Goal: Information Seeking & Learning: Check status

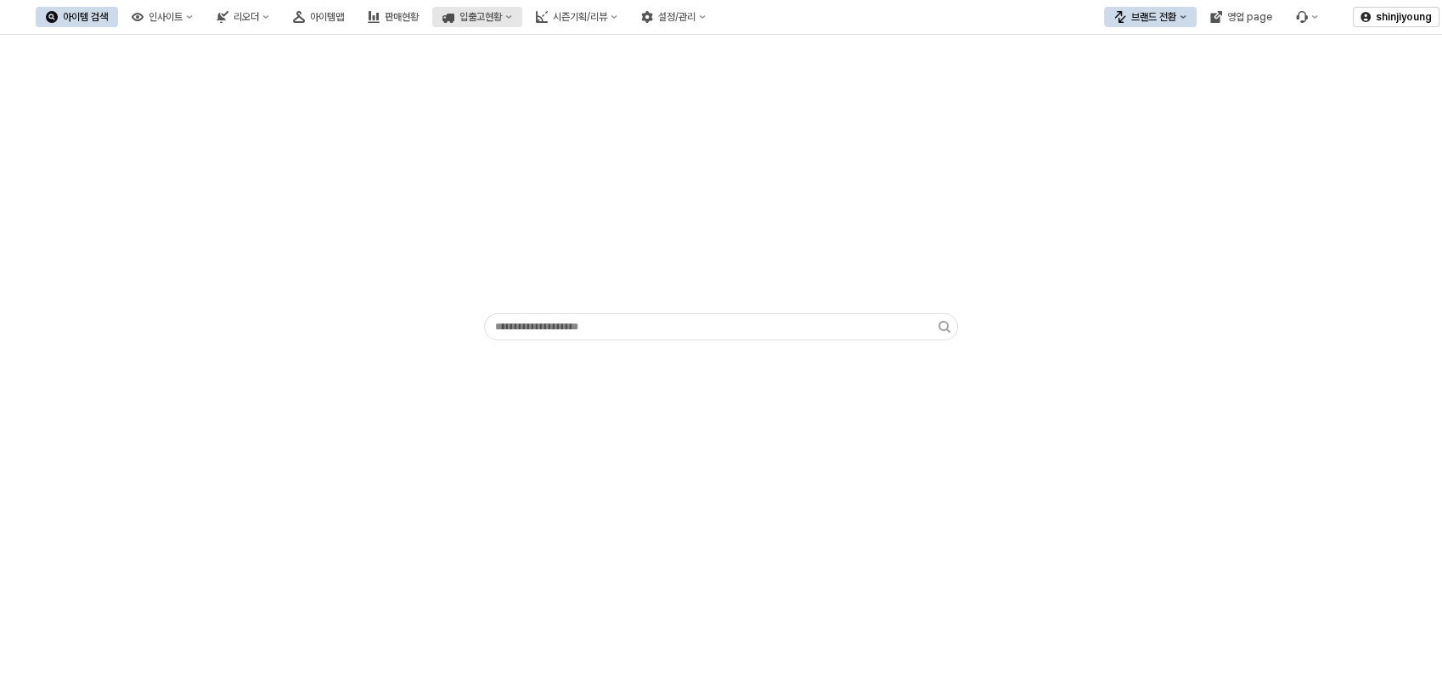
click at [502, 20] on div "입출고현황" at bounding box center [480, 17] width 42 height 12
click at [617, 20] on icon "시즌기획/리뷰" at bounding box center [614, 17] width 7 height 7
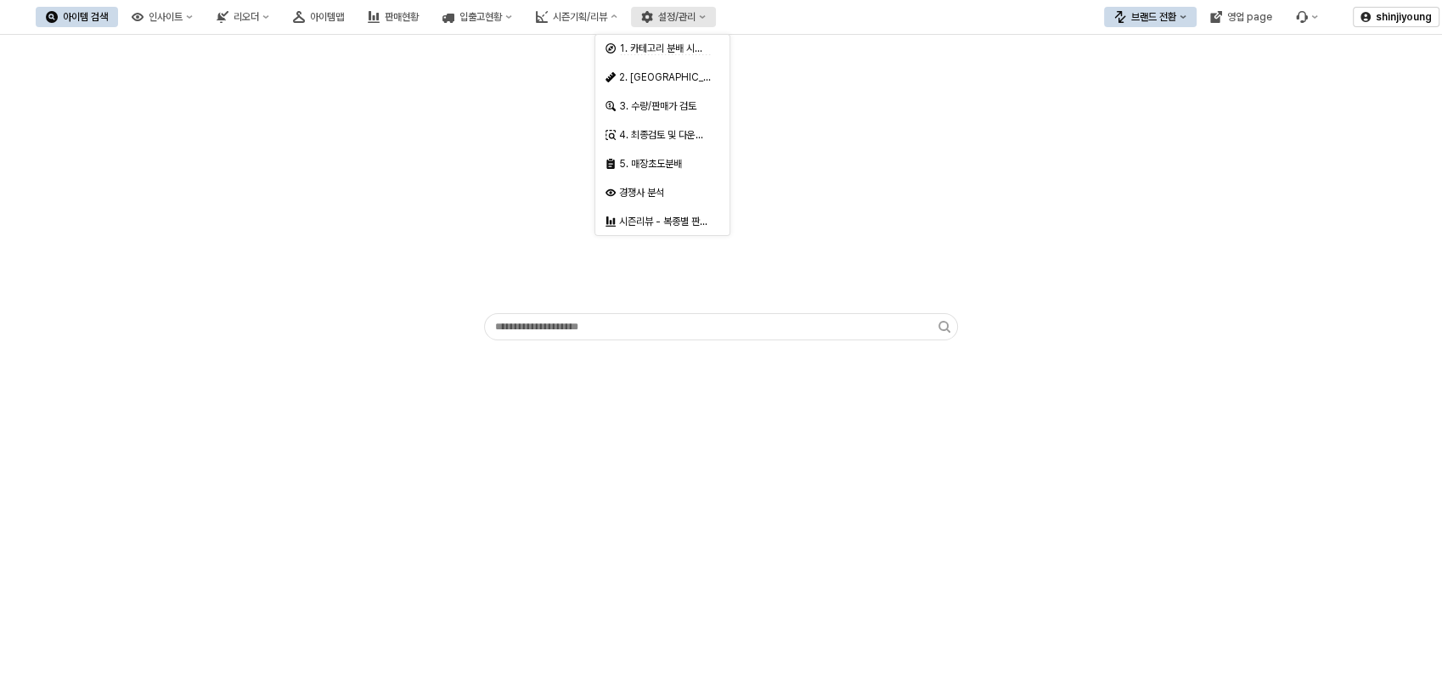
click at [716, 14] on button "설정/관리" at bounding box center [673, 17] width 85 height 20
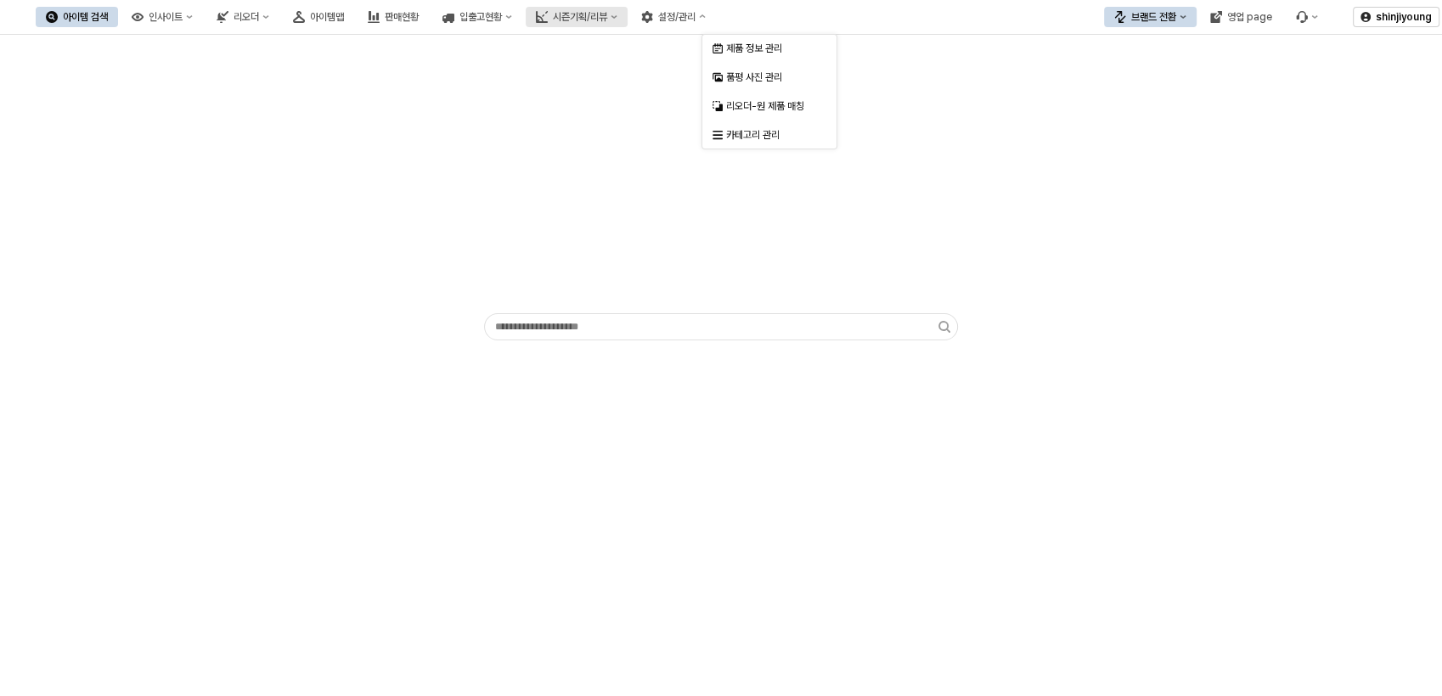
click at [607, 17] on div "시즌기획/리뷰" at bounding box center [580, 17] width 54 height 12
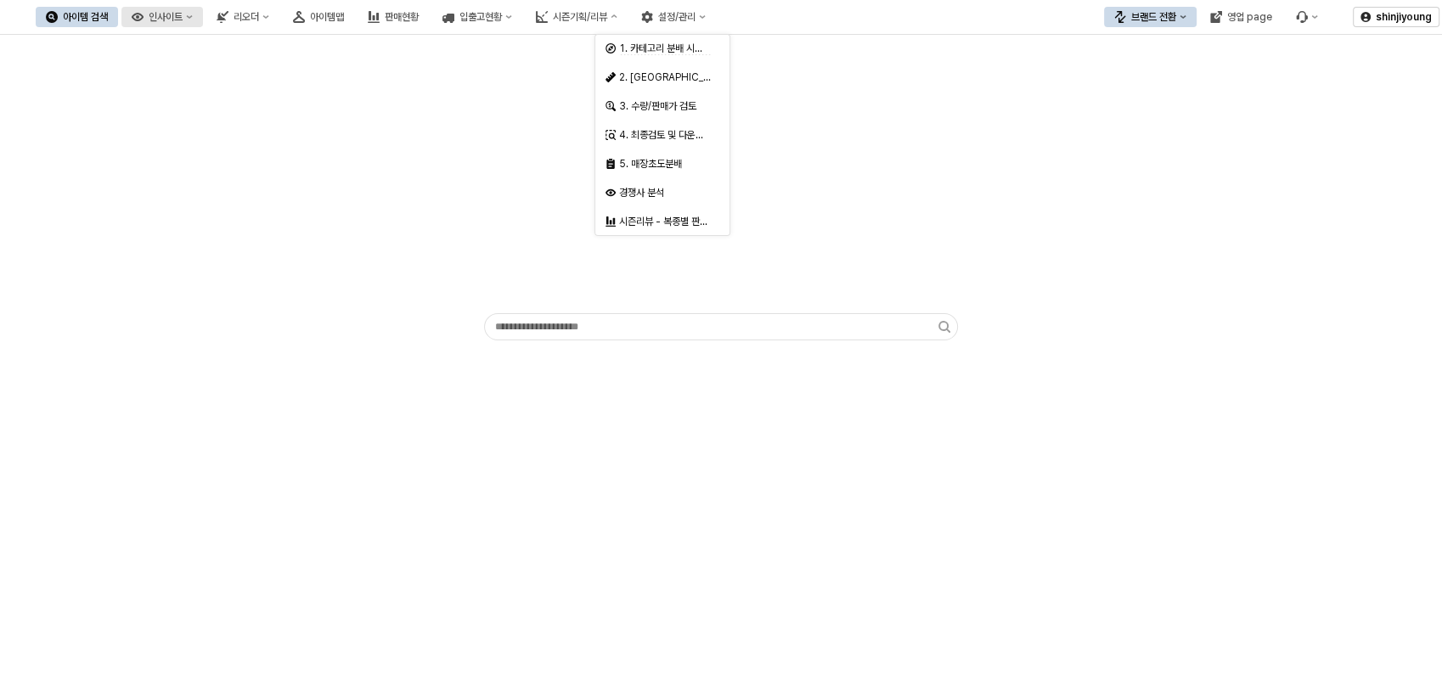
click at [203, 20] on button "인사이트" at bounding box center [162, 17] width 82 height 20
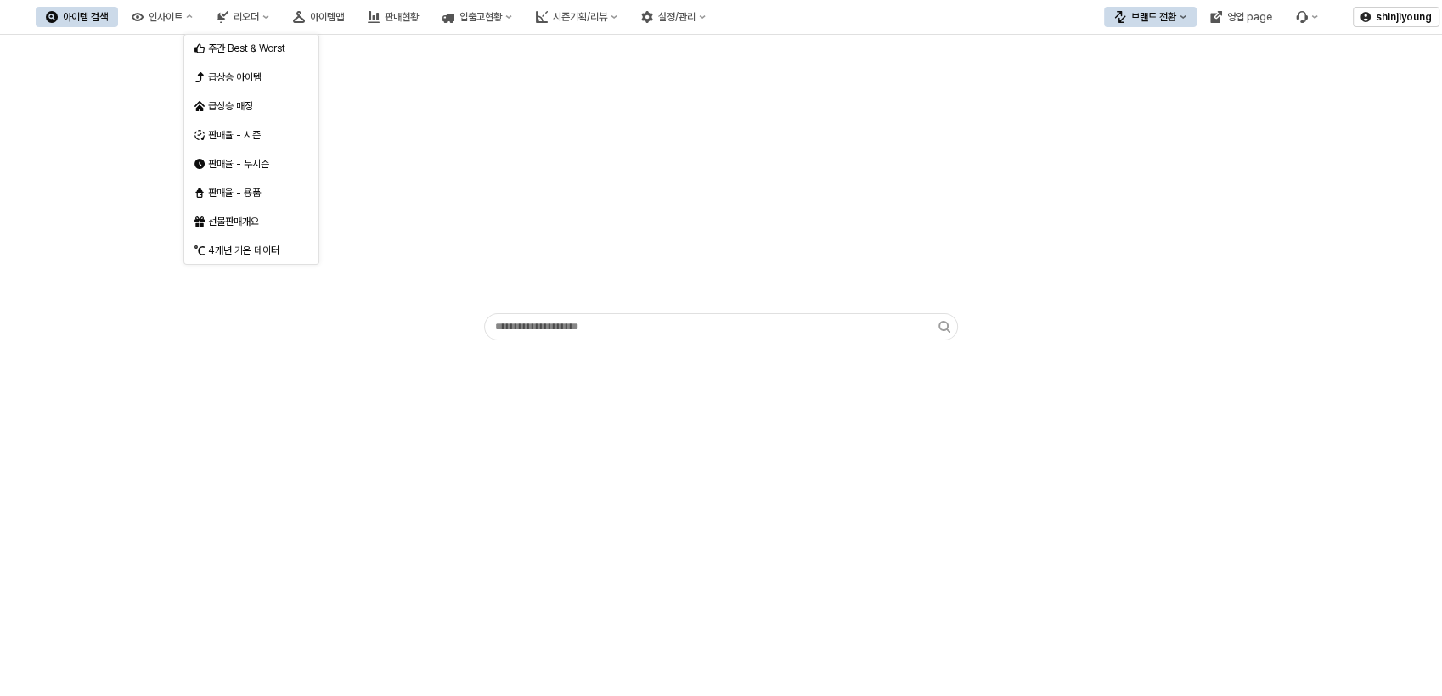
click at [463, 116] on div "App Frame" at bounding box center [720, 191] width 1421 height 299
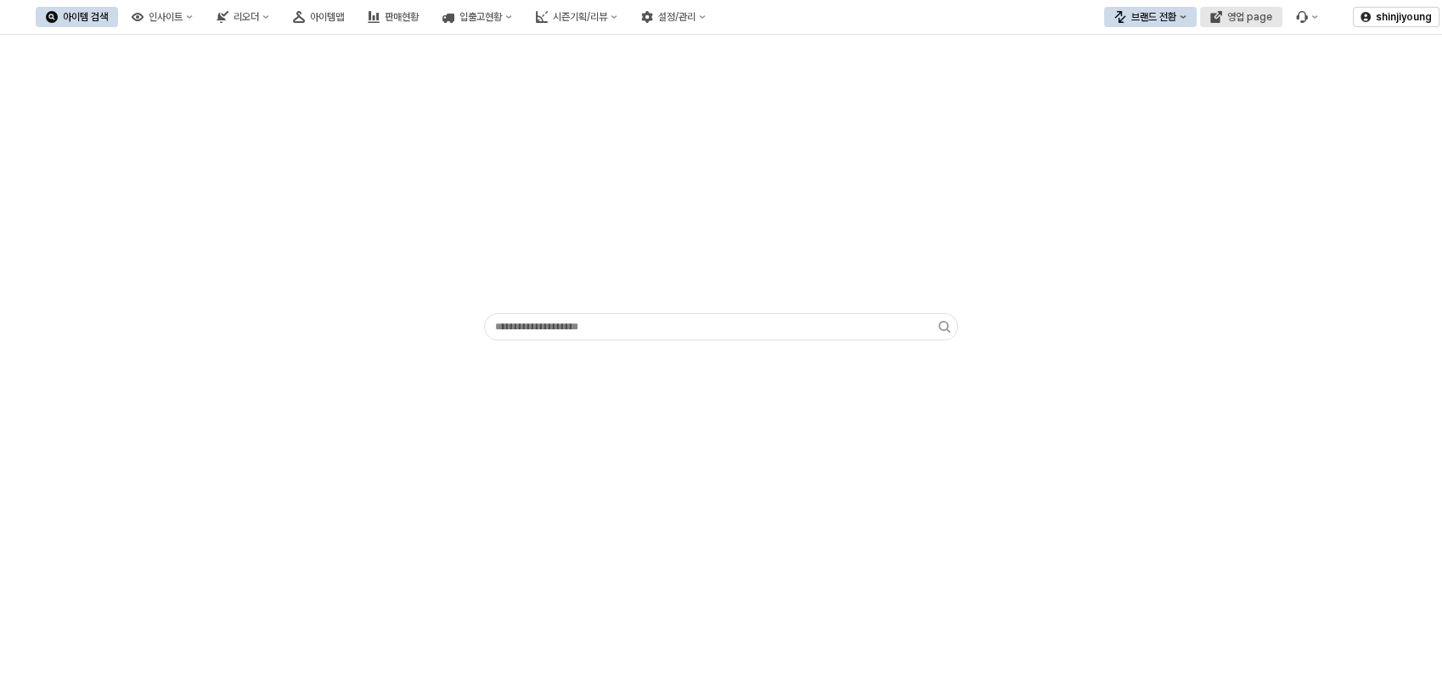
click at [1265, 16] on div "영업 page" at bounding box center [1249, 17] width 45 height 12
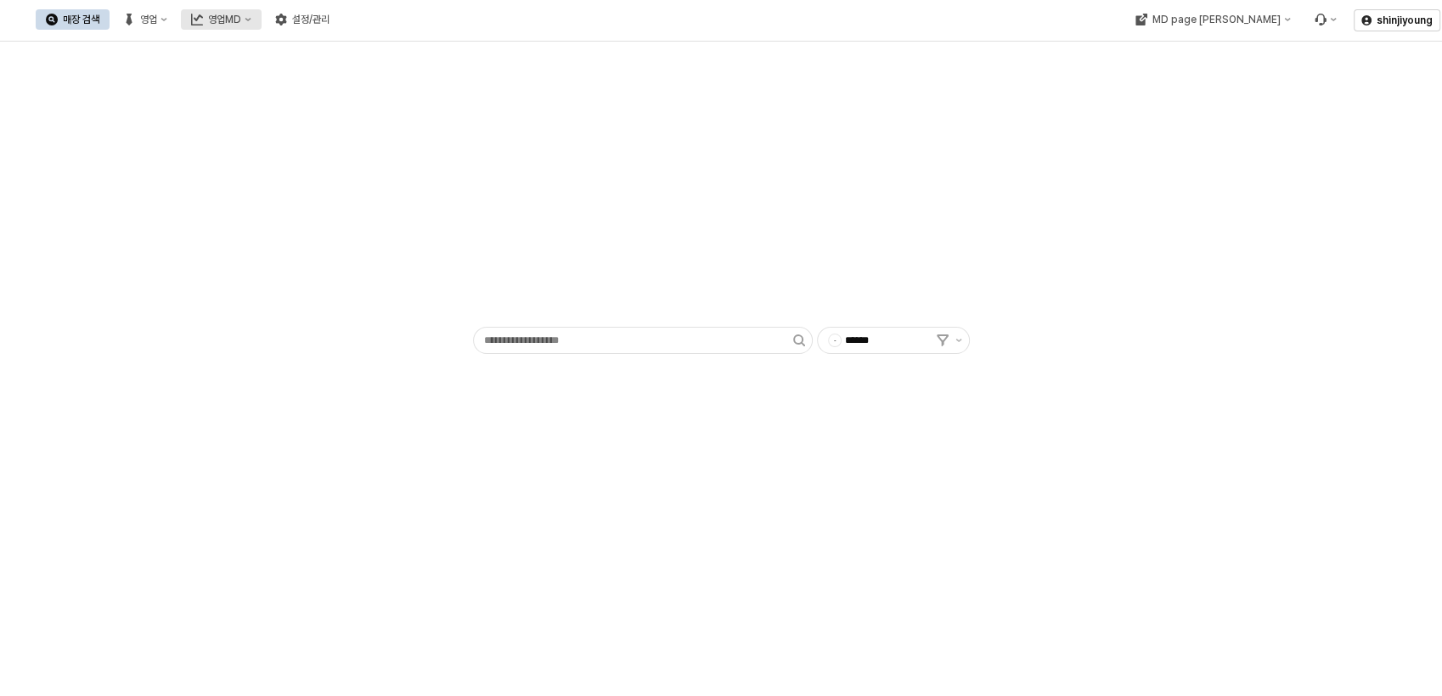
click at [241, 19] on div "영업MD" at bounding box center [224, 20] width 33 height 12
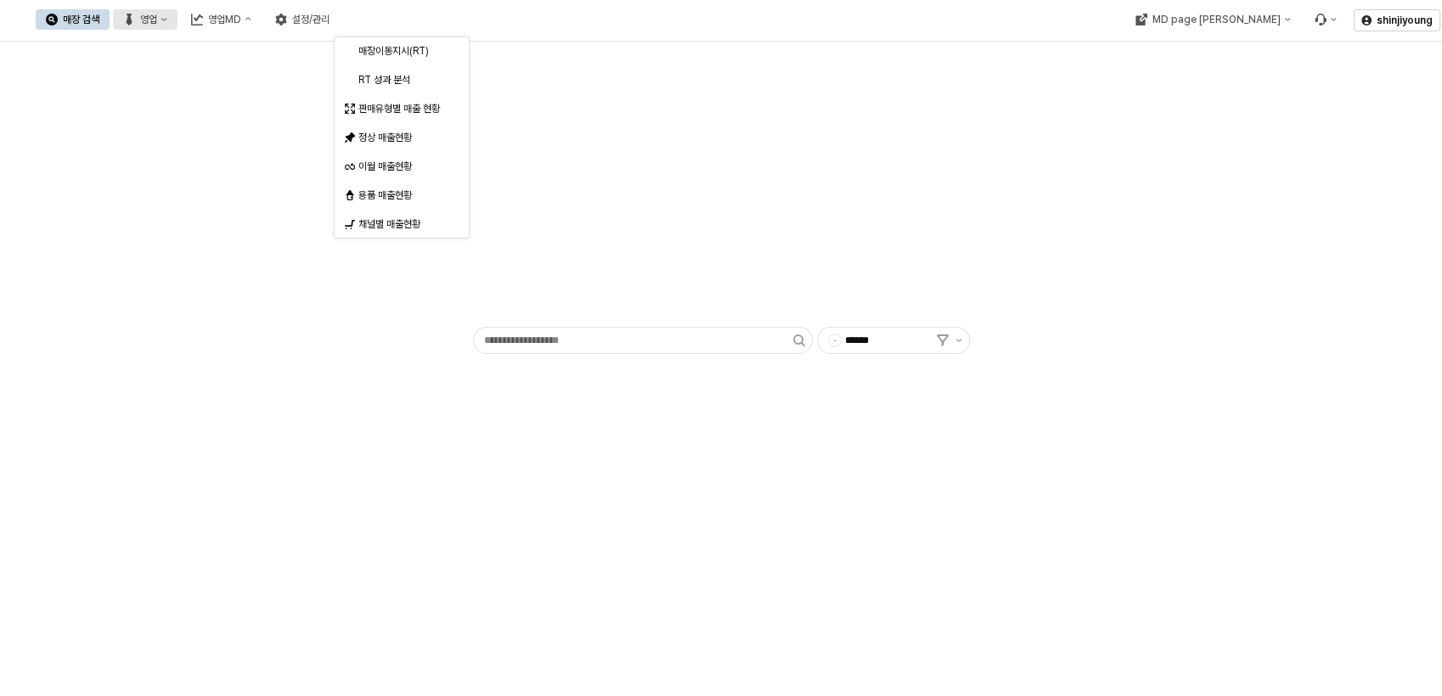
click at [157, 21] on div "영업" at bounding box center [148, 20] width 17 height 12
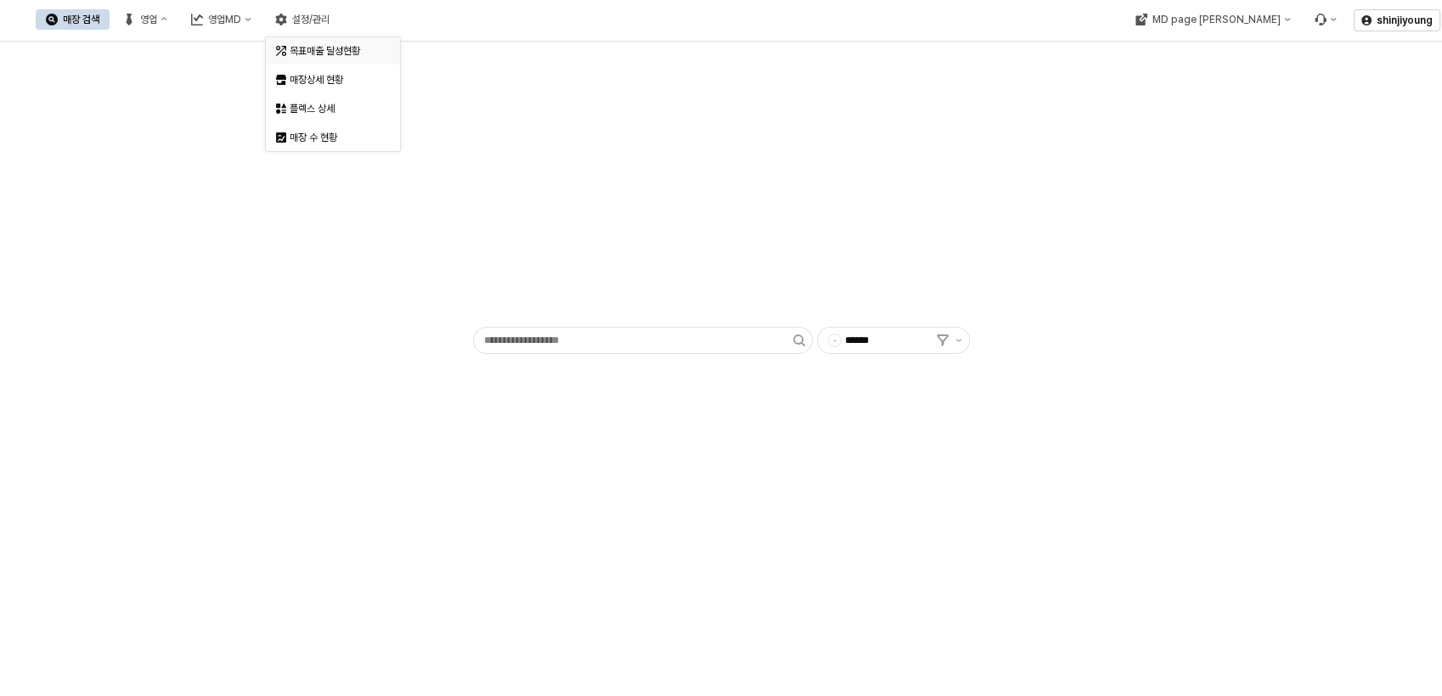
click at [346, 55] on div "목표매출 달성현황" at bounding box center [335, 51] width 90 height 14
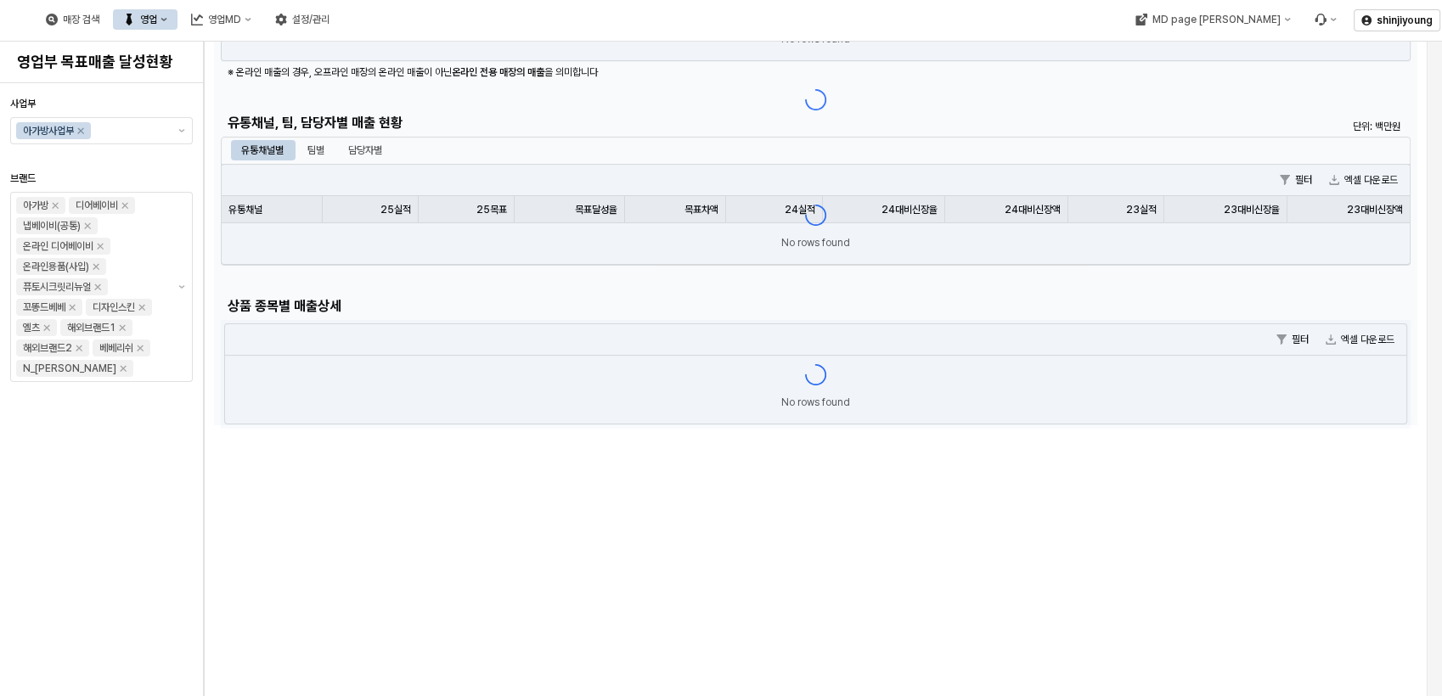
scroll to position [377, 0]
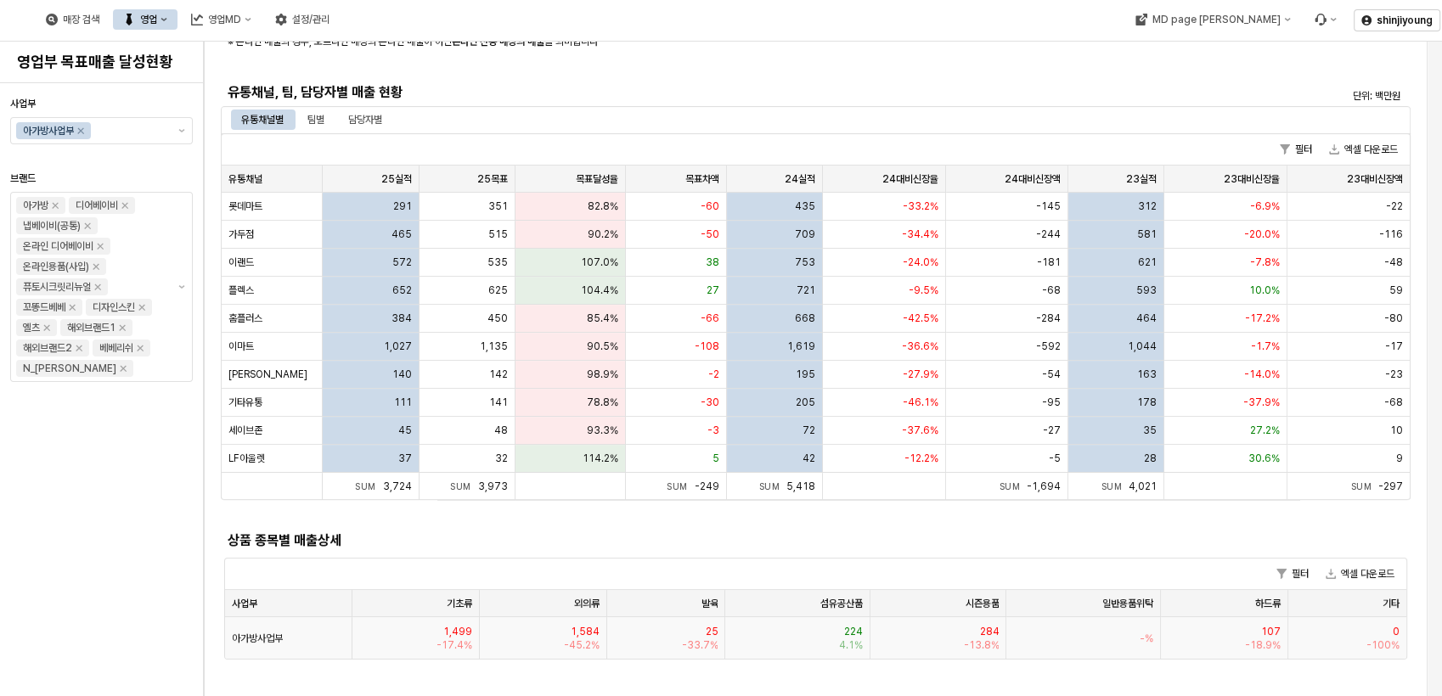
click at [453, 632] on span "1,499" at bounding box center [457, 632] width 29 height 14
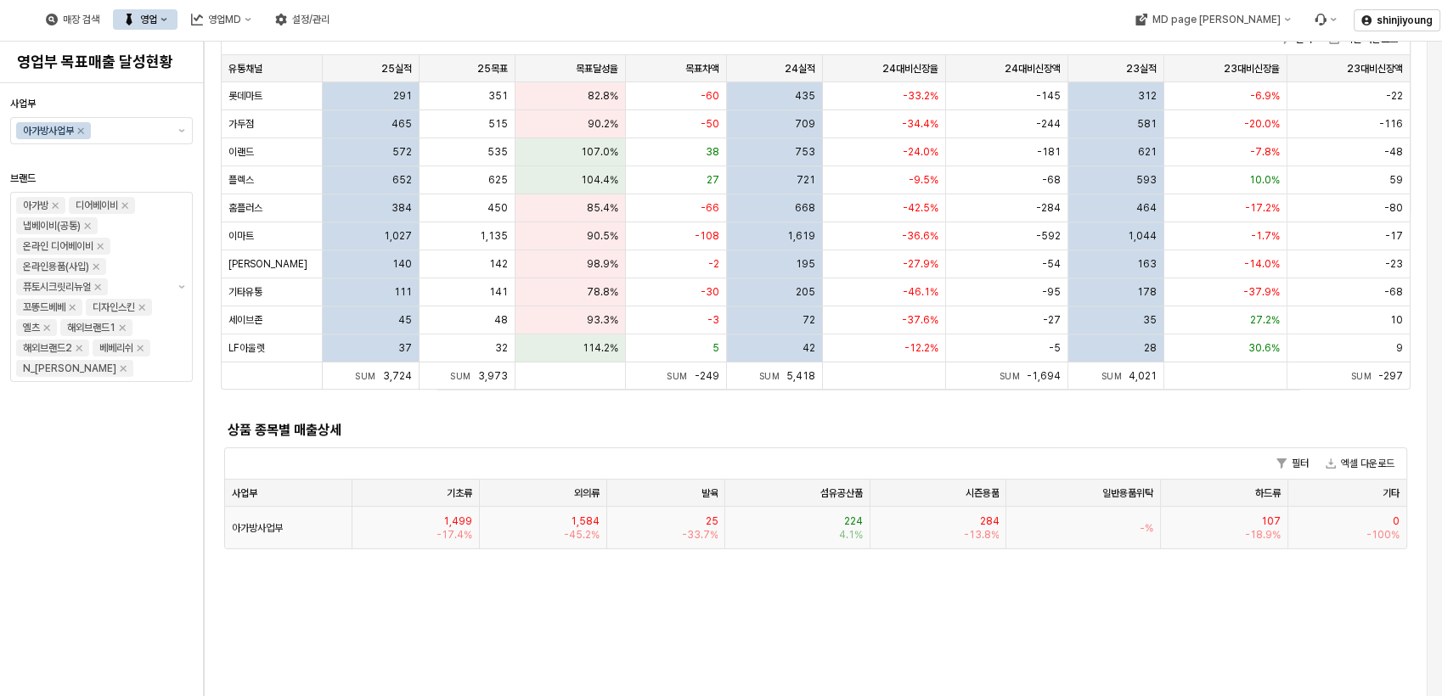
scroll to position [660, 0]
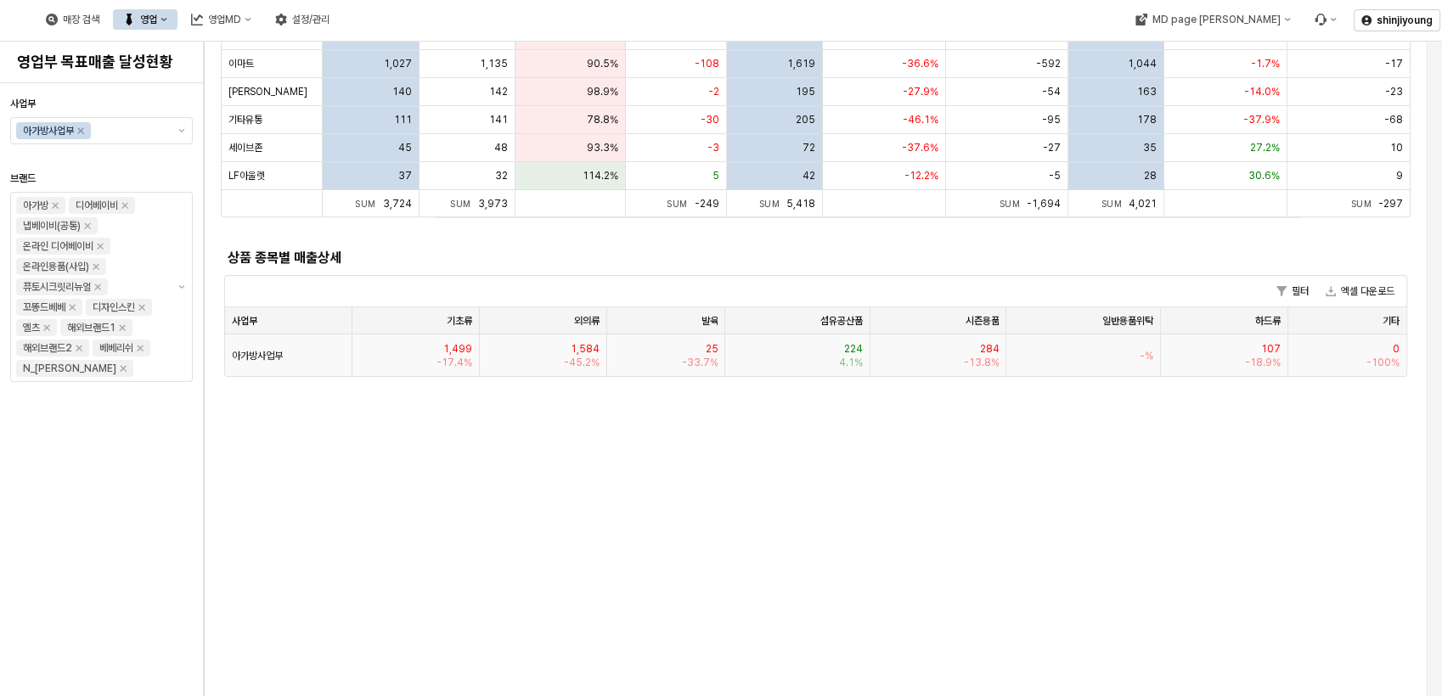
click at [462, 353] on span "1,499" at bounding box center [457, 349] width 29 height 14
click at [270, 349] on span "아가방사업부" at bounding box center [257, 356] width 51 height 14
drag, startPoint x: 509, startPoint y: 343, endPoint x: 601, endPoint y: 343, distance: 92.6
click at [509, 343] on div "1,584 -45.2%" at bounding box center [543, 356] width 127 height 42
click at [602, 343] on div "1,584 -45.2%" at bounding box center [543, 356] width 127 height 42
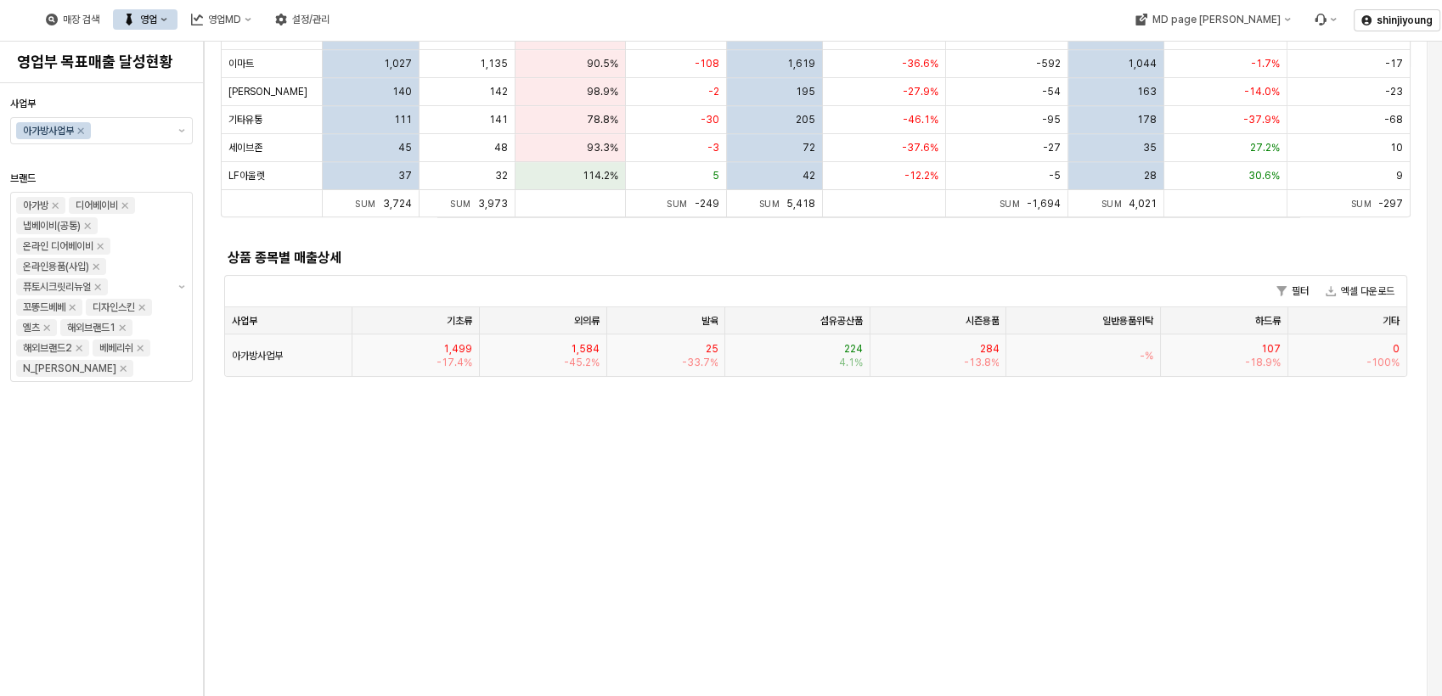
click at [626, 349] on div "25 -33.7%" at bounding box center [666, 356] width 119 height 42
click at [836, 352] on div "224 4.1%" at bounding box center [797, 356] width 145 height 42
click at [883, 352] on div "284 -13.8%" at bounding box center [938, 356] width 136 height 42
click at [886, 352] on div "284 -13.8%" at bounding box center [938, 356] width 136 height 42
drag, startPoint x: 886, startPoint y: 352, endPoint x: 983, endPoint y: 352, distance: 97.7
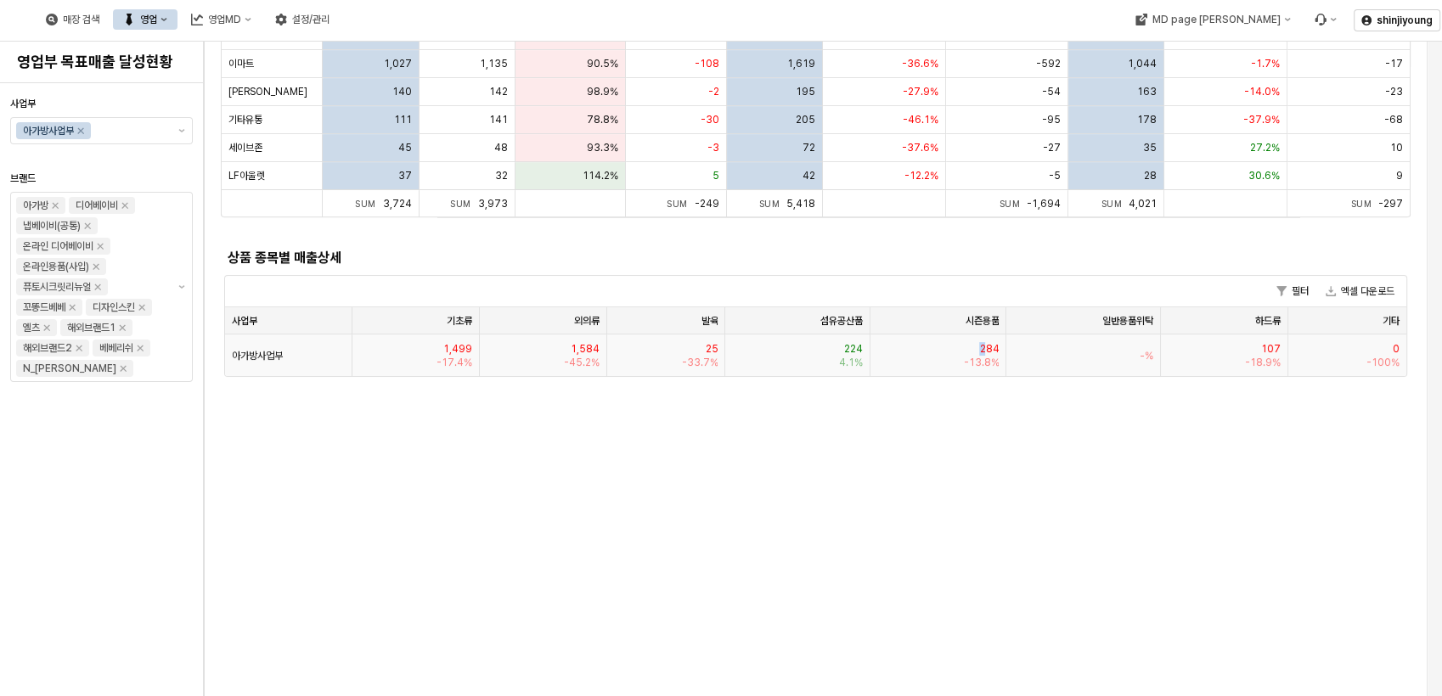
click at [983, 352] on span "284" at bounding box center [989, 349] width 20 height 14
click at [934, 516] on div "1월 2월 3월 4월 5월 6월 7월 8월 9월 10월 11월 12월 사업부별 매출 현황 단위: 백만원 필터 엑셀 다운로드 사업부 사업부 25…" at bounding box center [815, 696] width 1203 height 2541
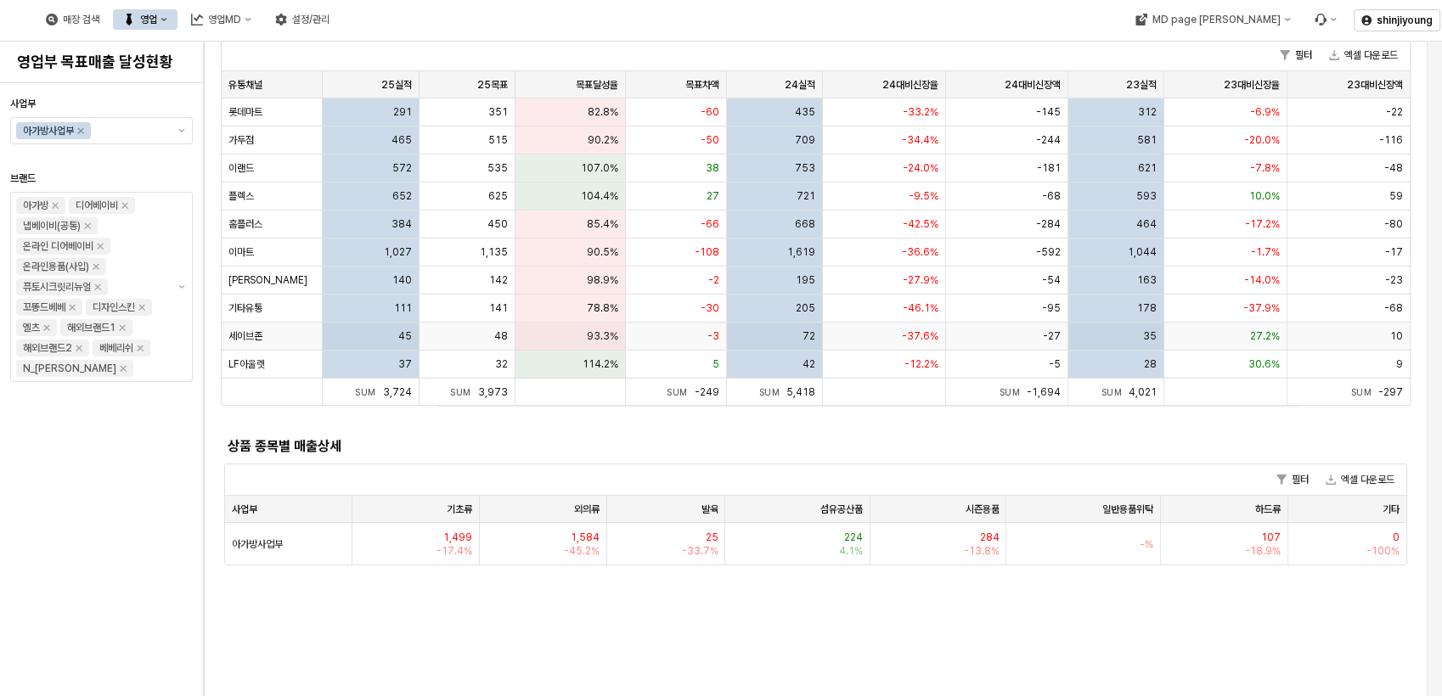
scroll to position [0, 0]
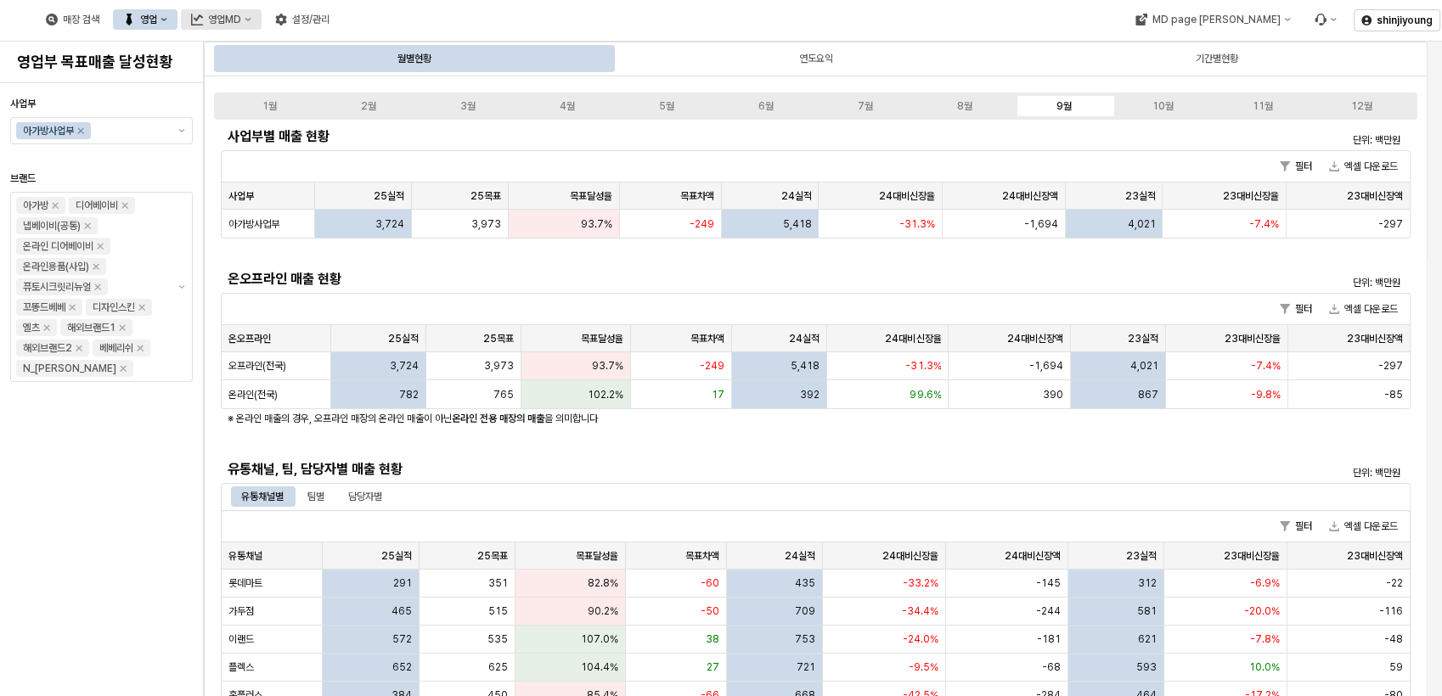
click at [241, 14] on div "영업MD" at bounding box center [224, 20] width 33 height 12
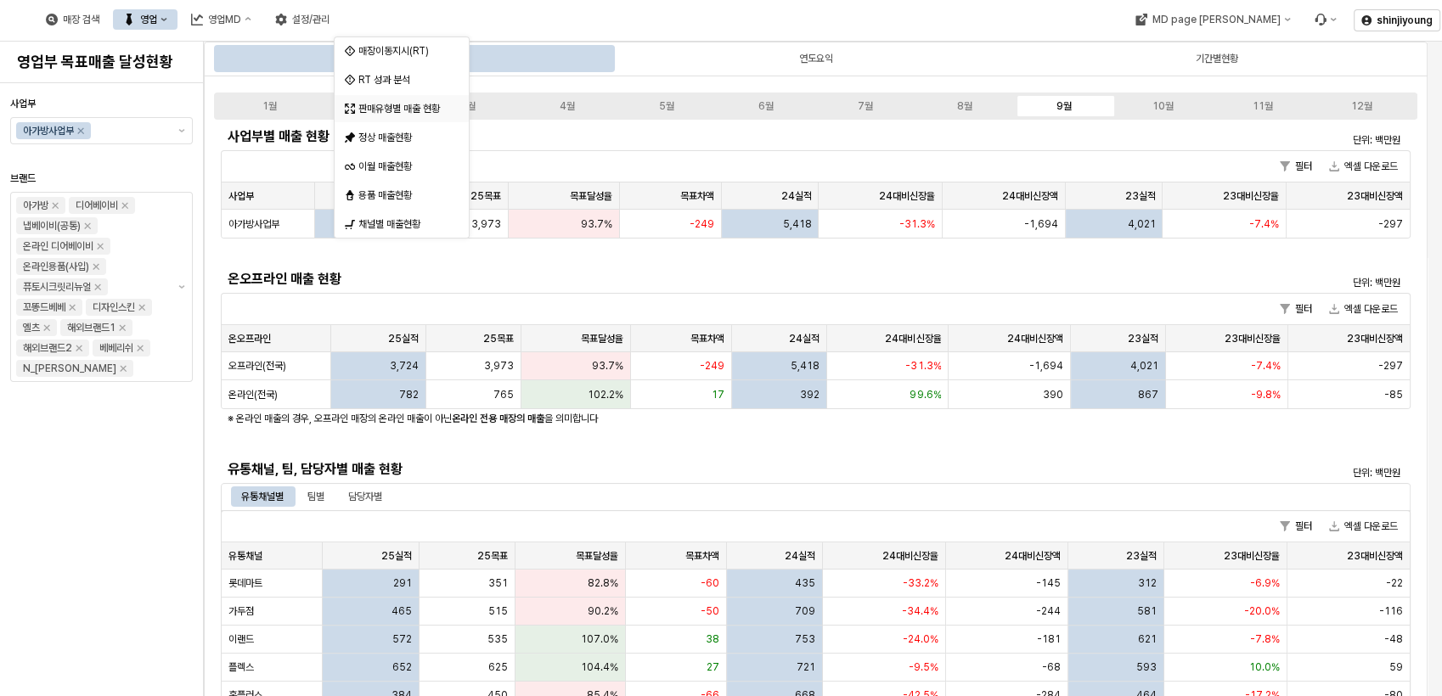
click at [413, 106] on div "판매유형별 매출 현황" at bounding box center [403, 109] width 90 height 14
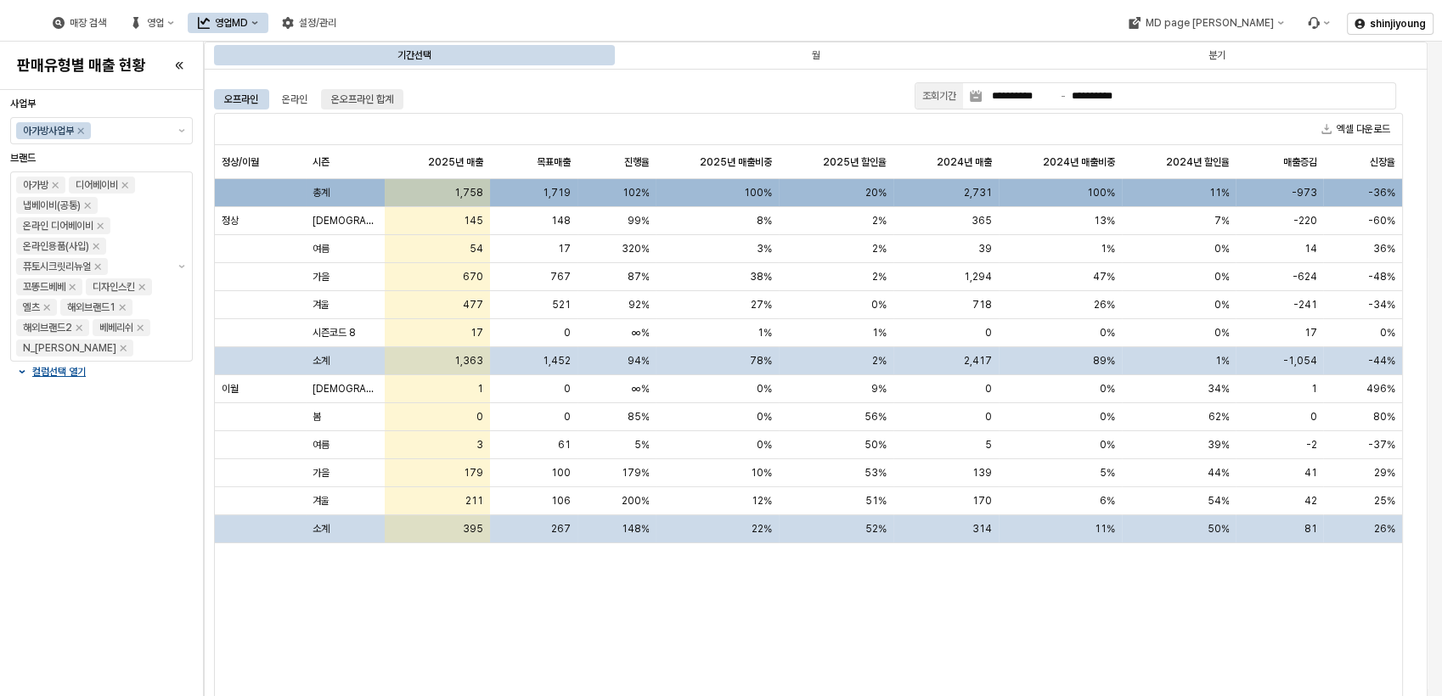
click at [389, 104] on div "온오프라인 합계" at bounding box center [362, 99] width 62 height 20
click at [248, 25] on div "영업MD" at bounding box center [231, 23] width 33 height 12
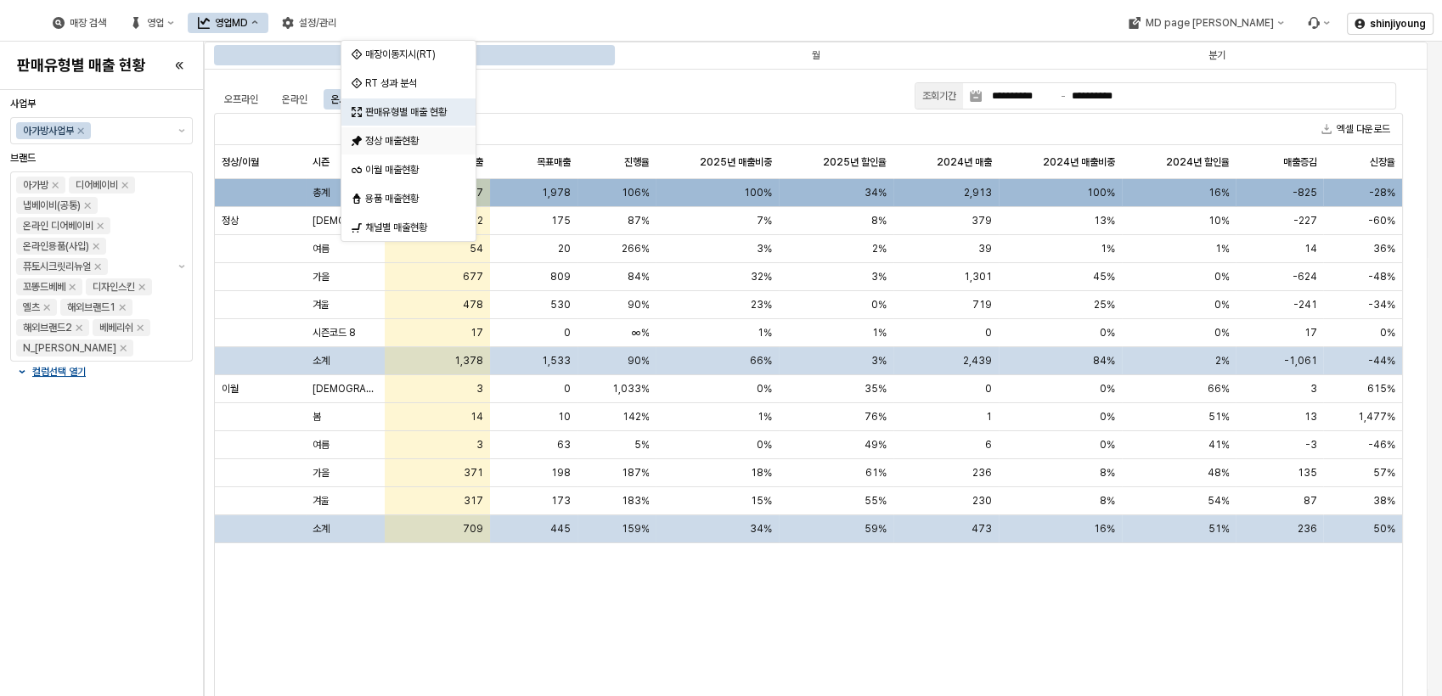
click at [398, 142] on div "정상 매출현황" at bounding box center [410, 141] width 90 height 14
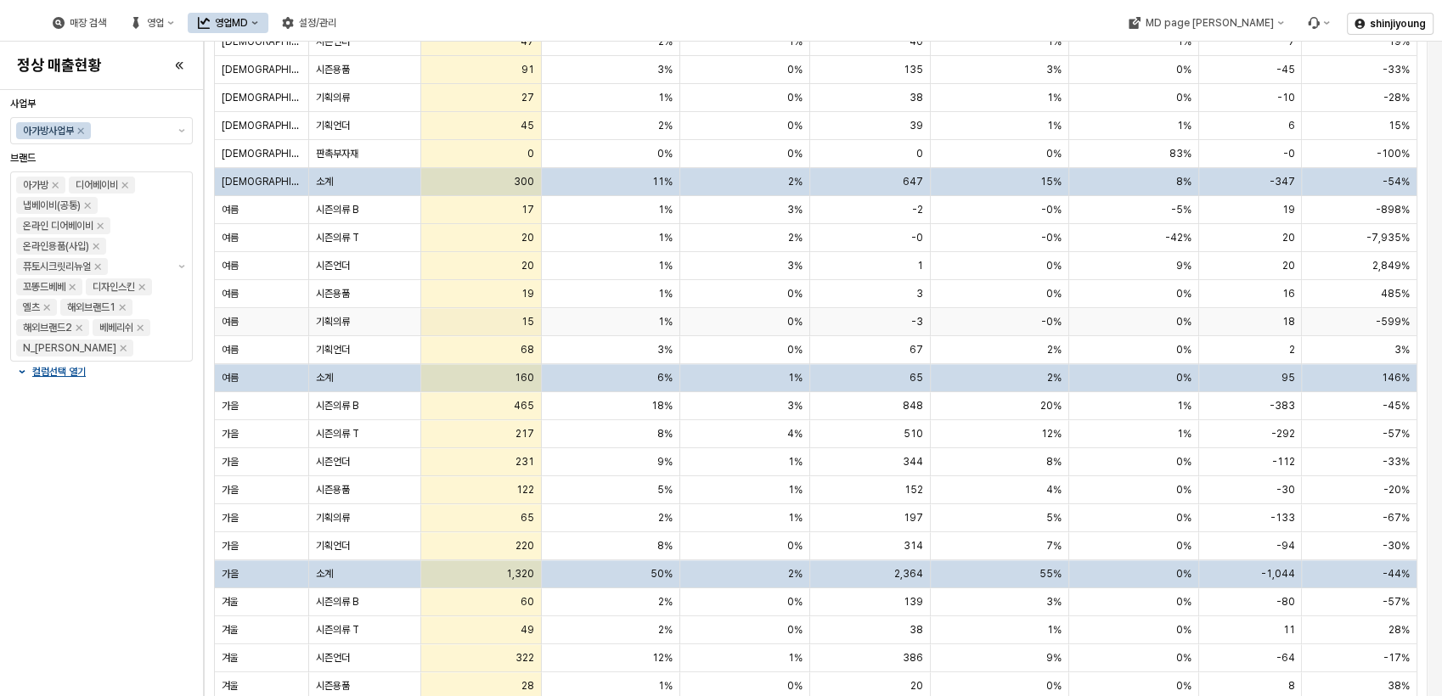
scroll to position [566, 0]
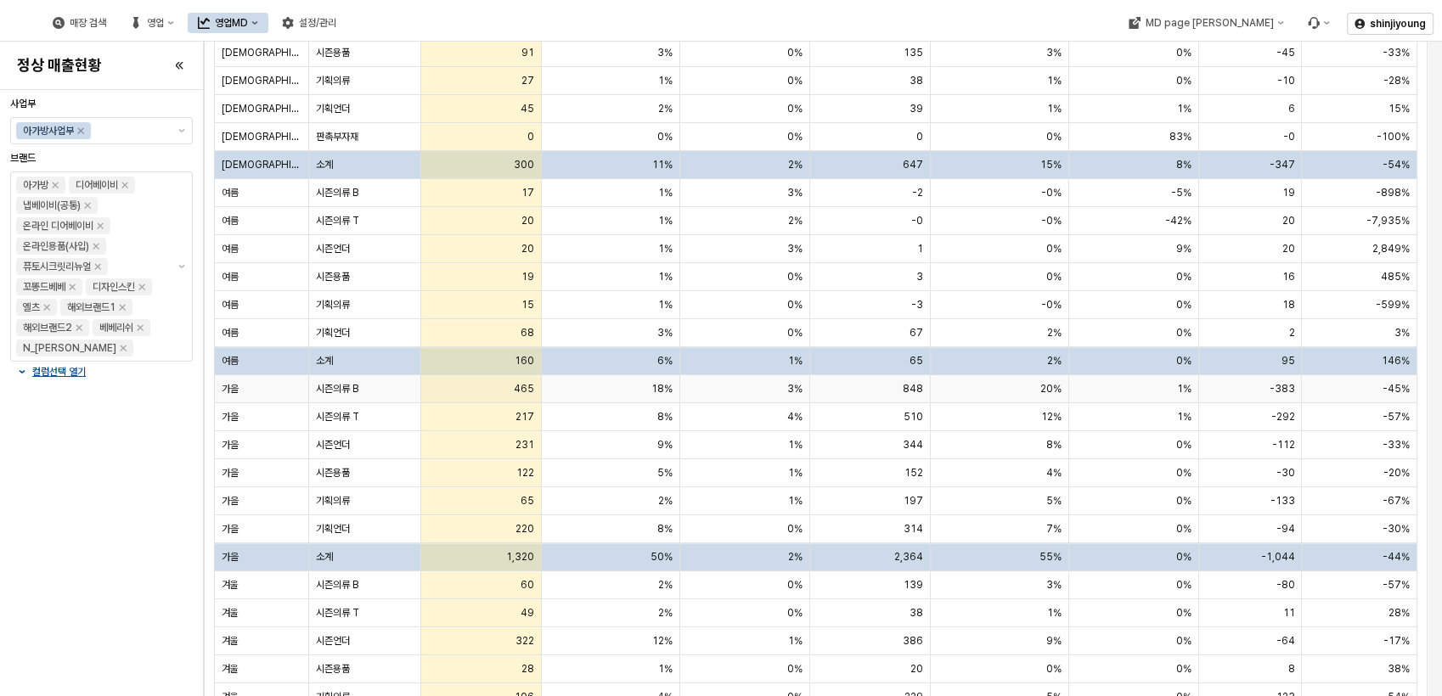
click at [357, 390] on span "시즌의류 B" at bounding box center [337, 389] width 42 height 14
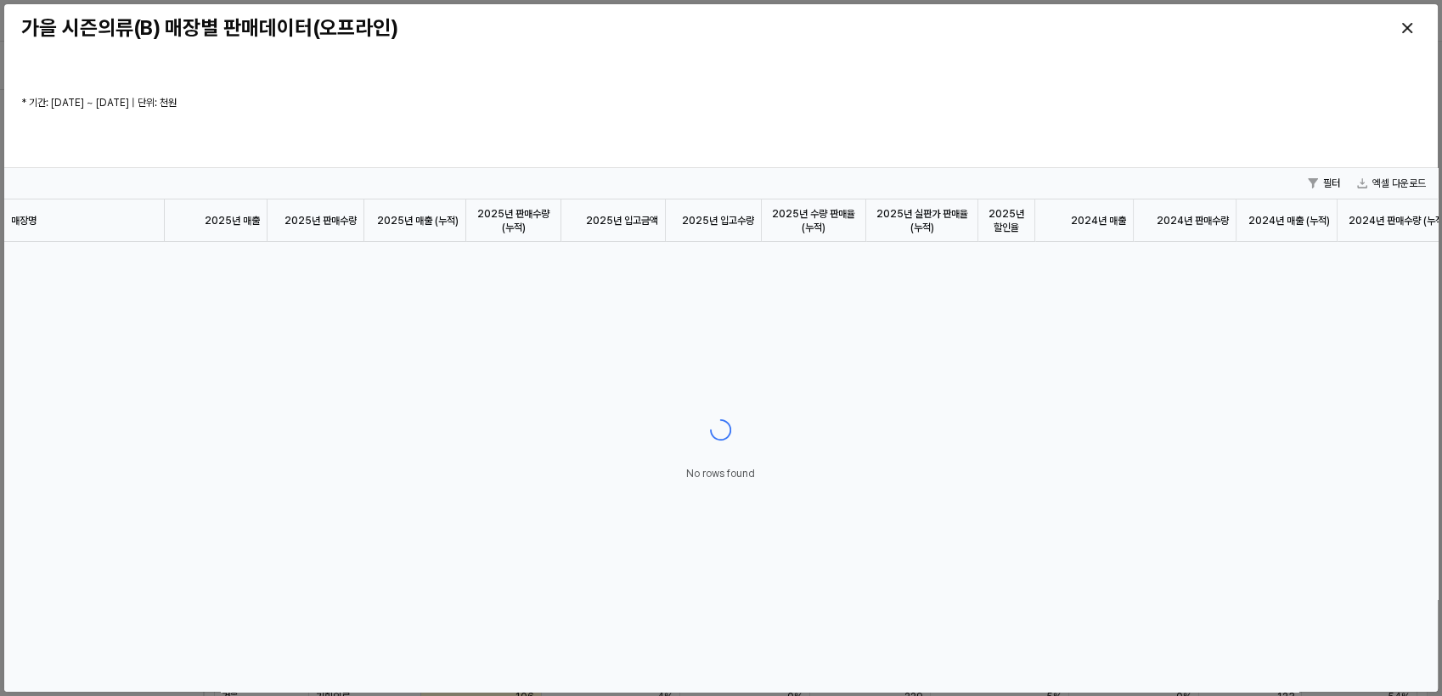
click at [271, 391] on div at bounding box center [720, 430] width 1433 height 525
